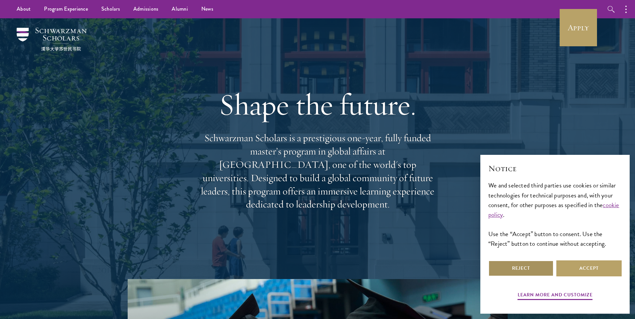
click at [527, 271] on button "Reject" at bounding box center [520, 268] width 65 height 16
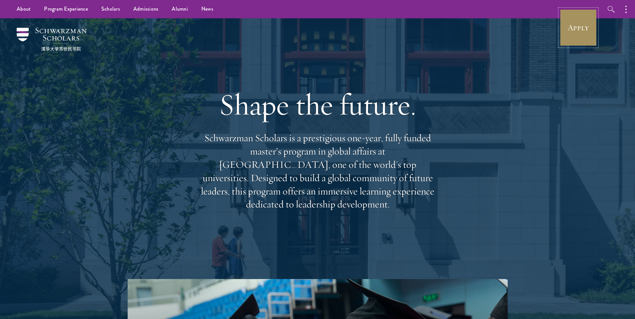
click at [574, 25] on link "Apply" at bounding box center [577, 27] width 37 height 37
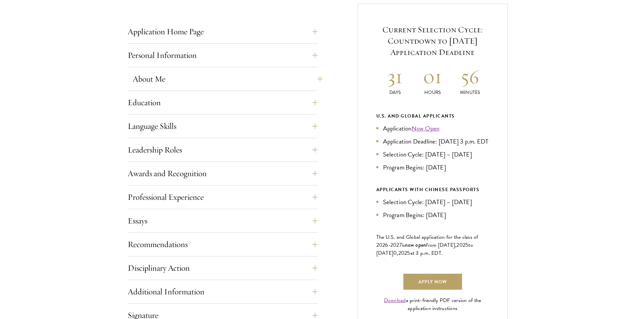
scroll to position [270, 0]
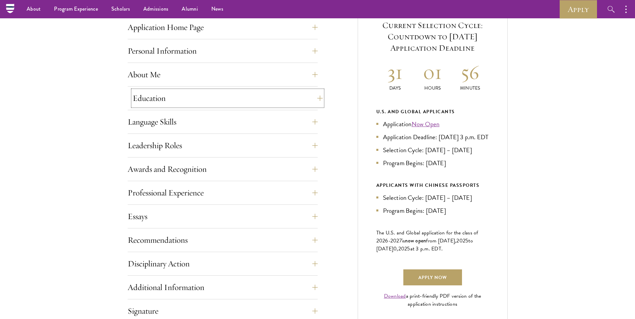
click at [171, 96] on button "Education" at bounding box center [228, 98] width 190 height 16
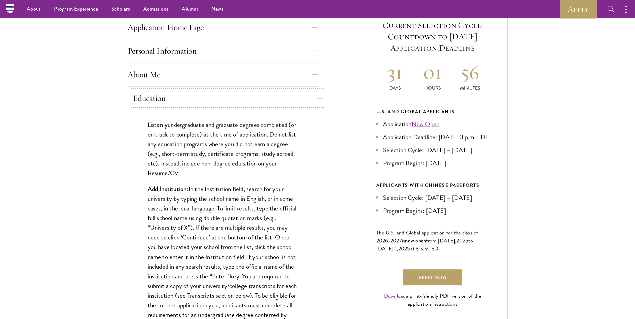
click at [170, 96] on button "Education" at bounding box center [228, 98] width 190 height 16
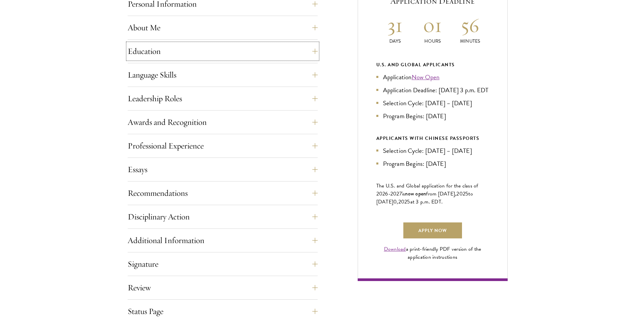
scroll to position [307, 0]
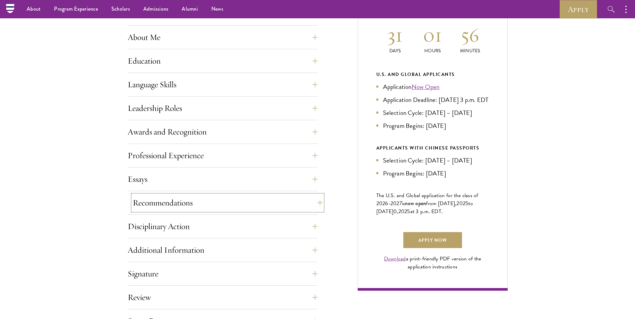
click at [169, 208] on button "Recommendations" at bounding box center [228, 203] width 190 height 16
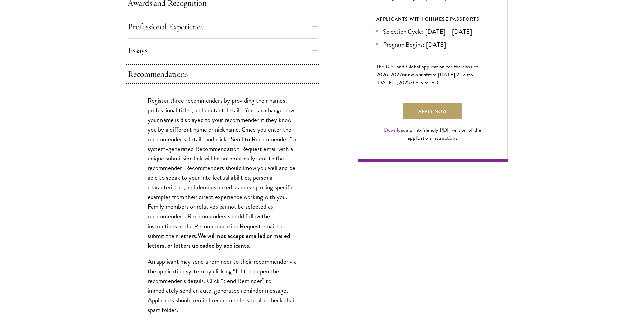
scroll to position [437, 0]
click at [174, 70] on button "Recommendations" at bounding box center [228, 73] width 190 height 16
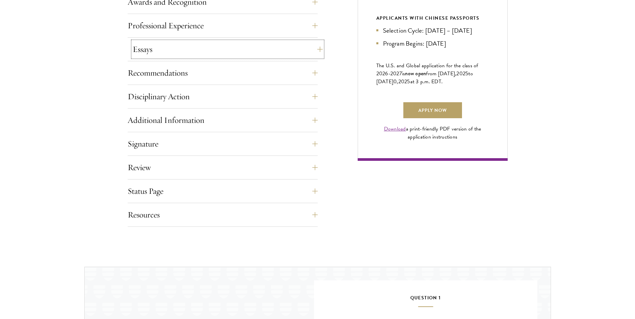
click at [172, 50] on button "Essays" at bounding box center [228, 49] width 190 height 16
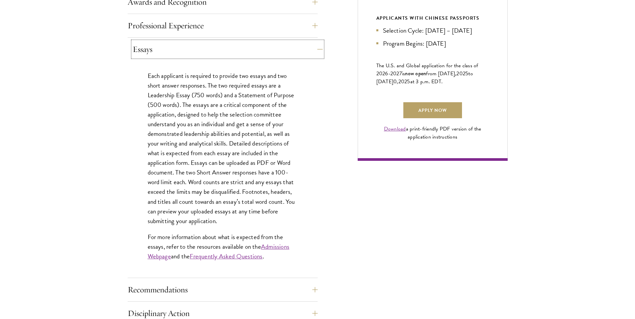
click at [172, 50] on button "Essays" at bounding box center [228, 49] width 190 height 16
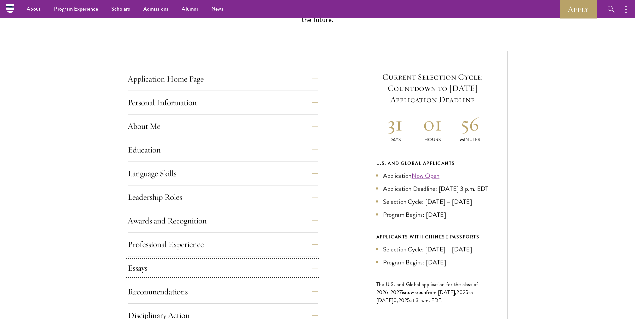
scroll to position [212, 0]
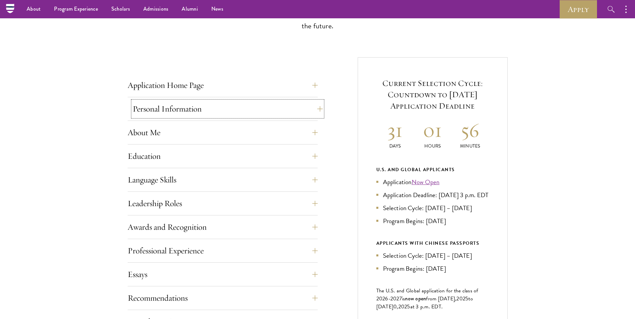
click at [164, 103] on button "Personal Information" at bounding box center [228, 109] width 190 height 16
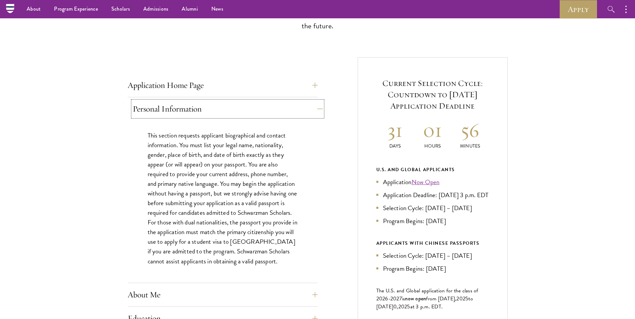
click at [164, 103] on button "Personal Information" at bounding box center [228, 109] width 190 height 16
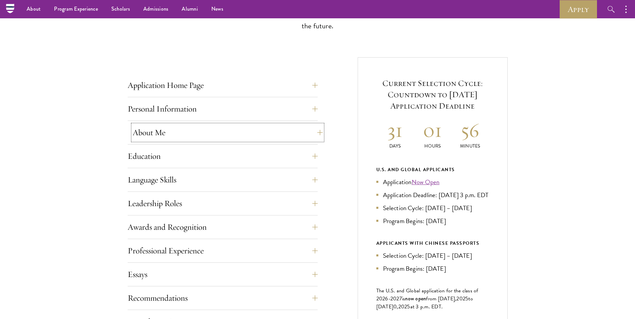
click at [165, 130] on button "About Me" at bounding box center [228, 133] width 190 height 16
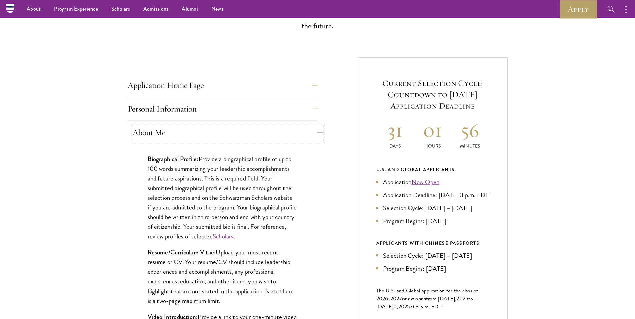
click at [165, 130] on button "About Me" at bounding box center [228, 133] width 190 height 16
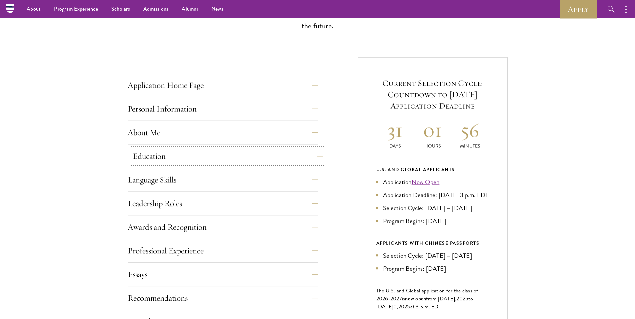
click at [164, 153] on button "Education" at bounding box center [228, 156] width 190 height 16
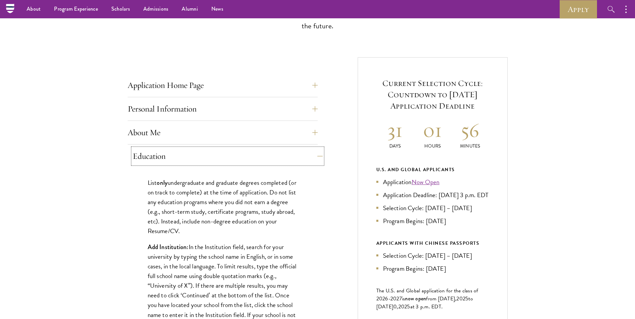
click at [164, 153] on button "Education" at bounding box center [228, 156] width 190 height 16
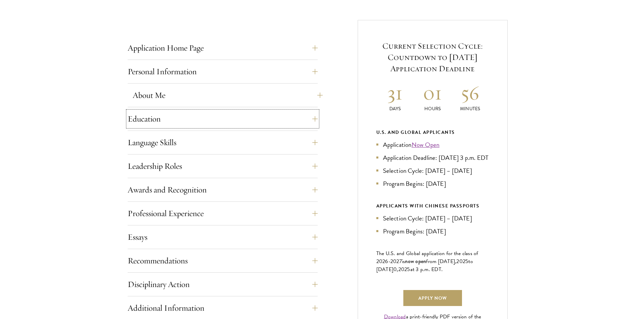
scroll to position [255, 0]
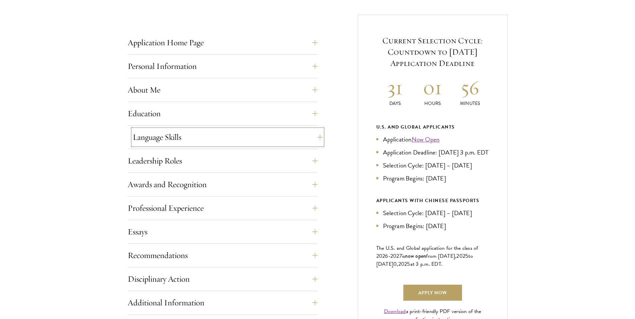
click at [219, 134] on button "Language Skills" at bounding box center [228, 137] width 190 height 16
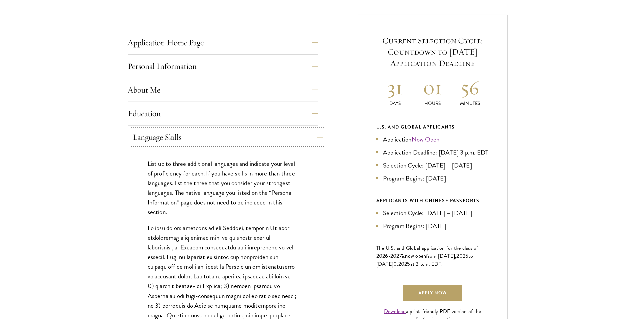
click at [219, 134] on button "Language Skills" at bounding box center [228, 137] width 190 height 16
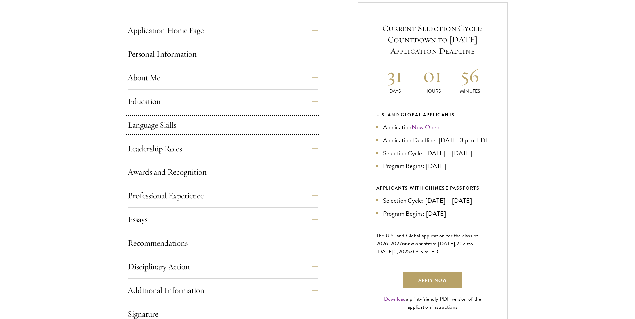
scroll to position [269, 0]
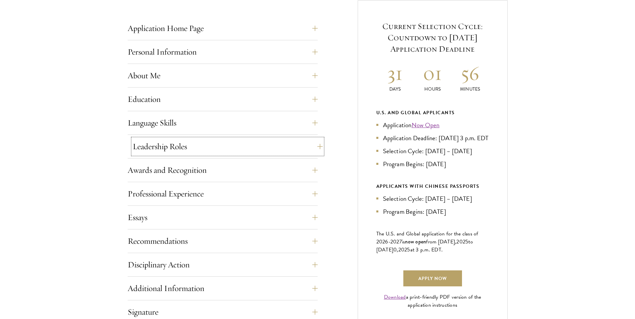
click at [214, 145] on button "Leadership Roles" at bounding box center [228, 147] width 190 height 16
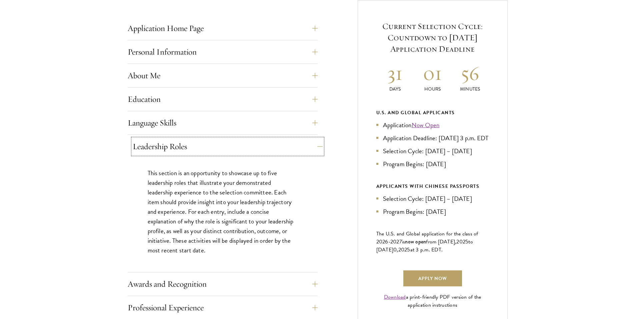
click at [214, 145] on button "Leadership Roles" at bounding box center [228, 147] width 190 height 16
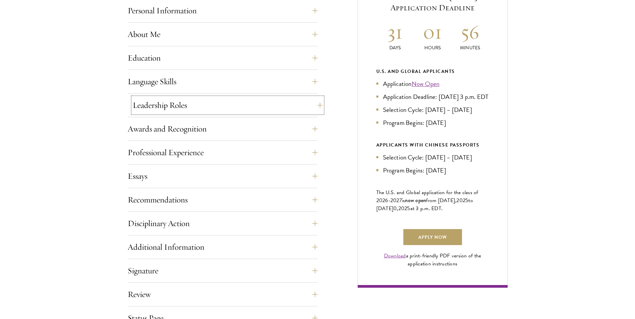
scroll to position [326, 0]
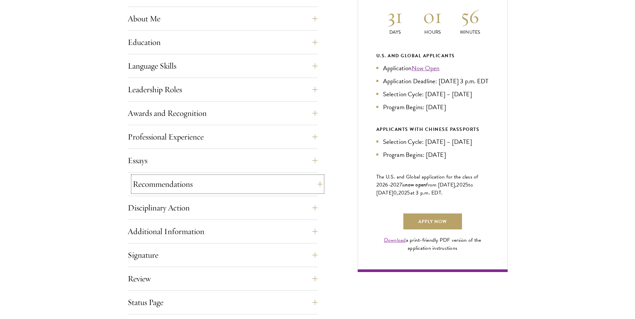
click at [203, 182] on button "Recommendations" at bounding box center [228, 184] width 190 height 16
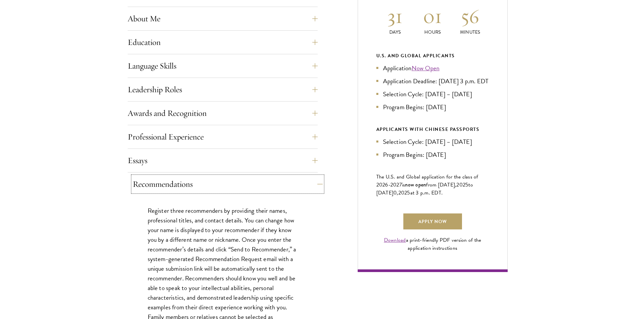
click at [203, 182] on button "Recommendations" at bounding box center [228, 184] width 190 height 16
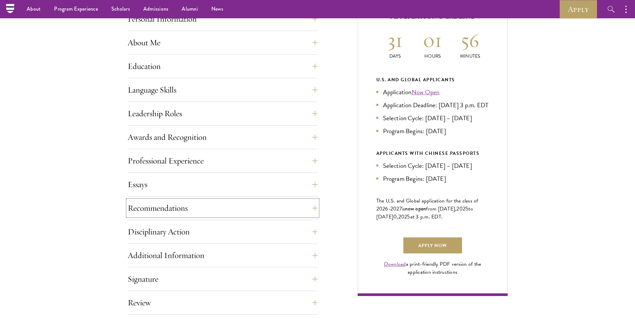
scroll to position [302, 0]
click at [186, 188] on button "Essays" at bounding box center [228, 185] width 190 height 16
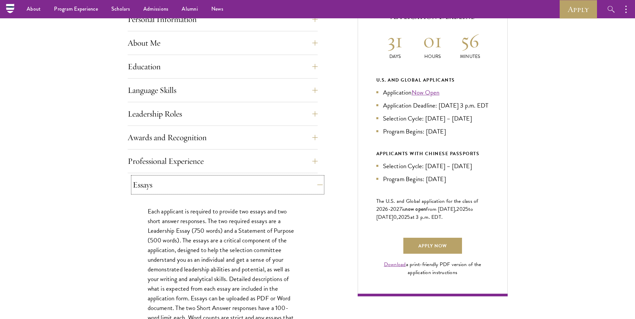
click at [252, 181] on button "Essays" at bounding box center [228, 185] width 190 height 16
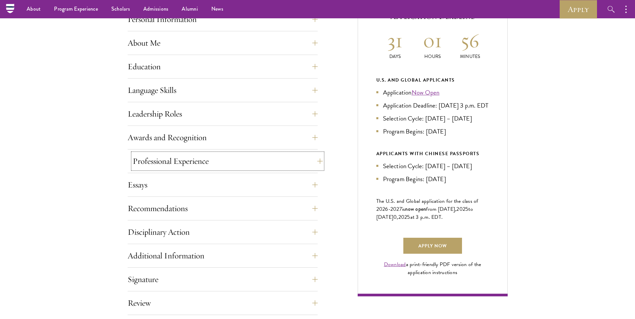
click at [250, 165] on button "Professional Experience" at bounding box center [228, 161] width 190 height 16
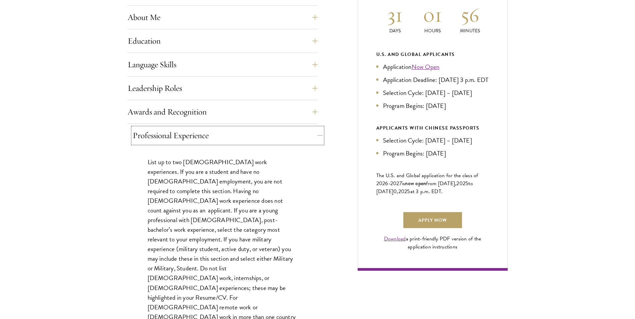
scroll to position [338, 0]
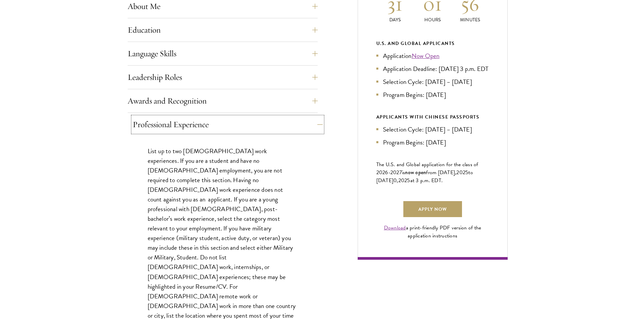
click at [270, 123] on button "Professional Experience" at bounding box center [228, 125] width 190 height 16
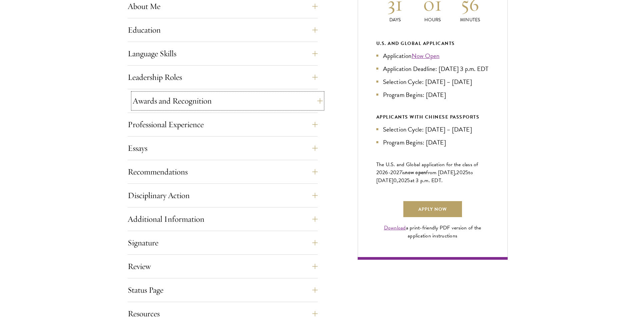
click at [268, 105] on button "Awards and Recognition" at bounding box center [228, 101] width 190 height 16
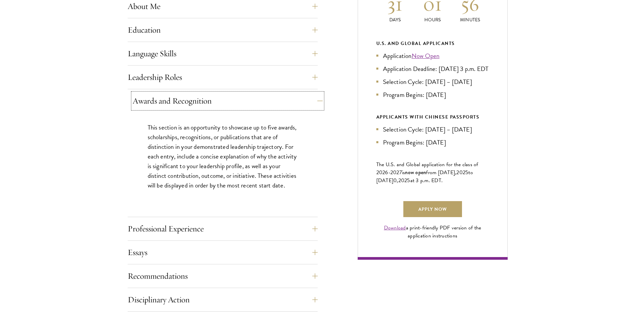
click at [268, 105] on button "Awards and Recognition" at bounding box center [228, 101] width 190 height 16
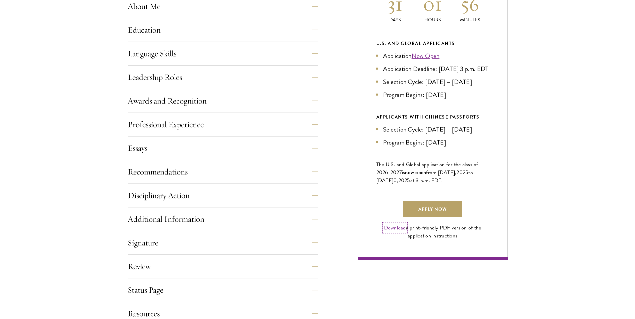
click at [397, 232] on link "Download" at bounding box center [395, 228] width 22 height 8
